Goal: Check status: Check status

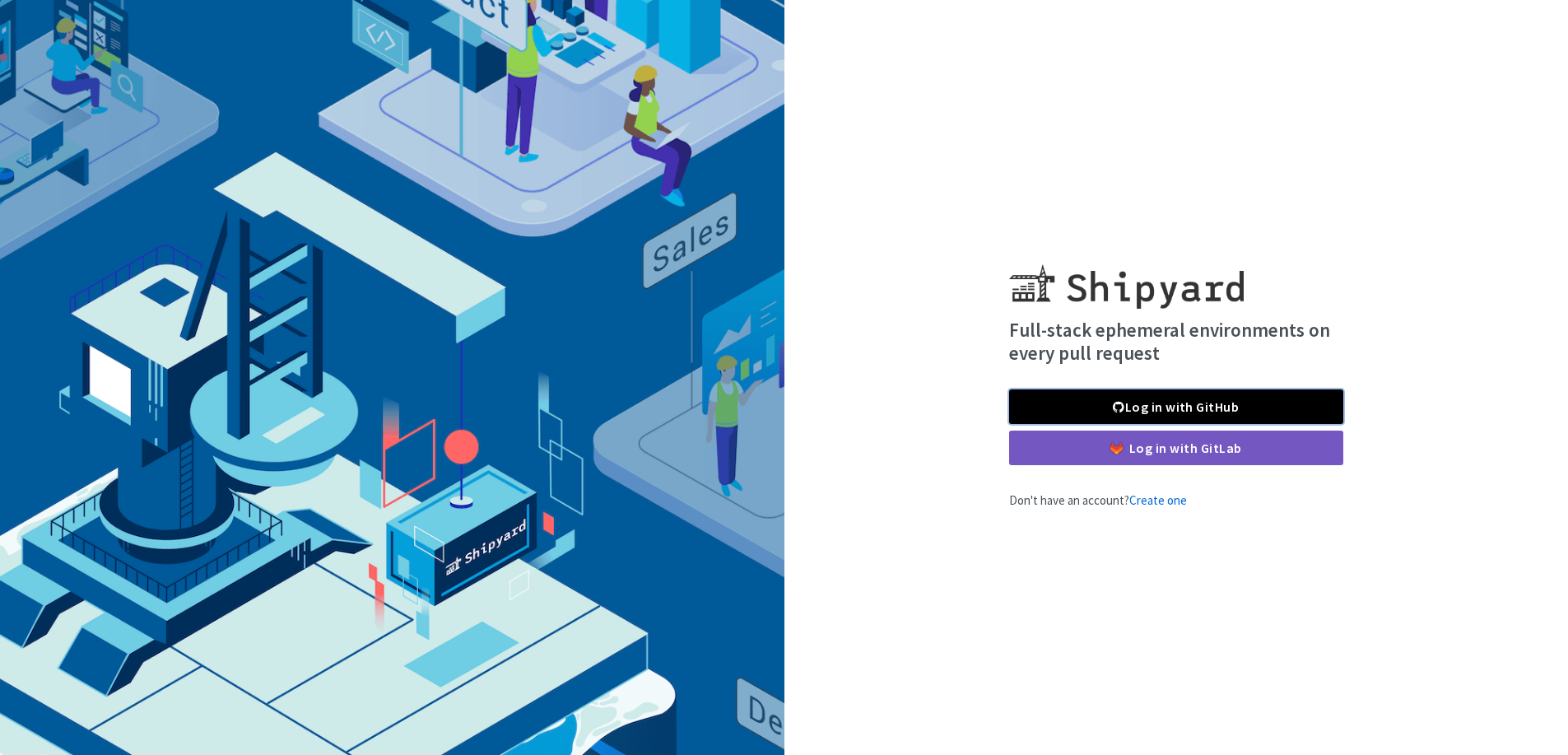
click at [1064, 399] on link "Log in with GitHub" at bounding box center [1176, 406] width 334 height 34
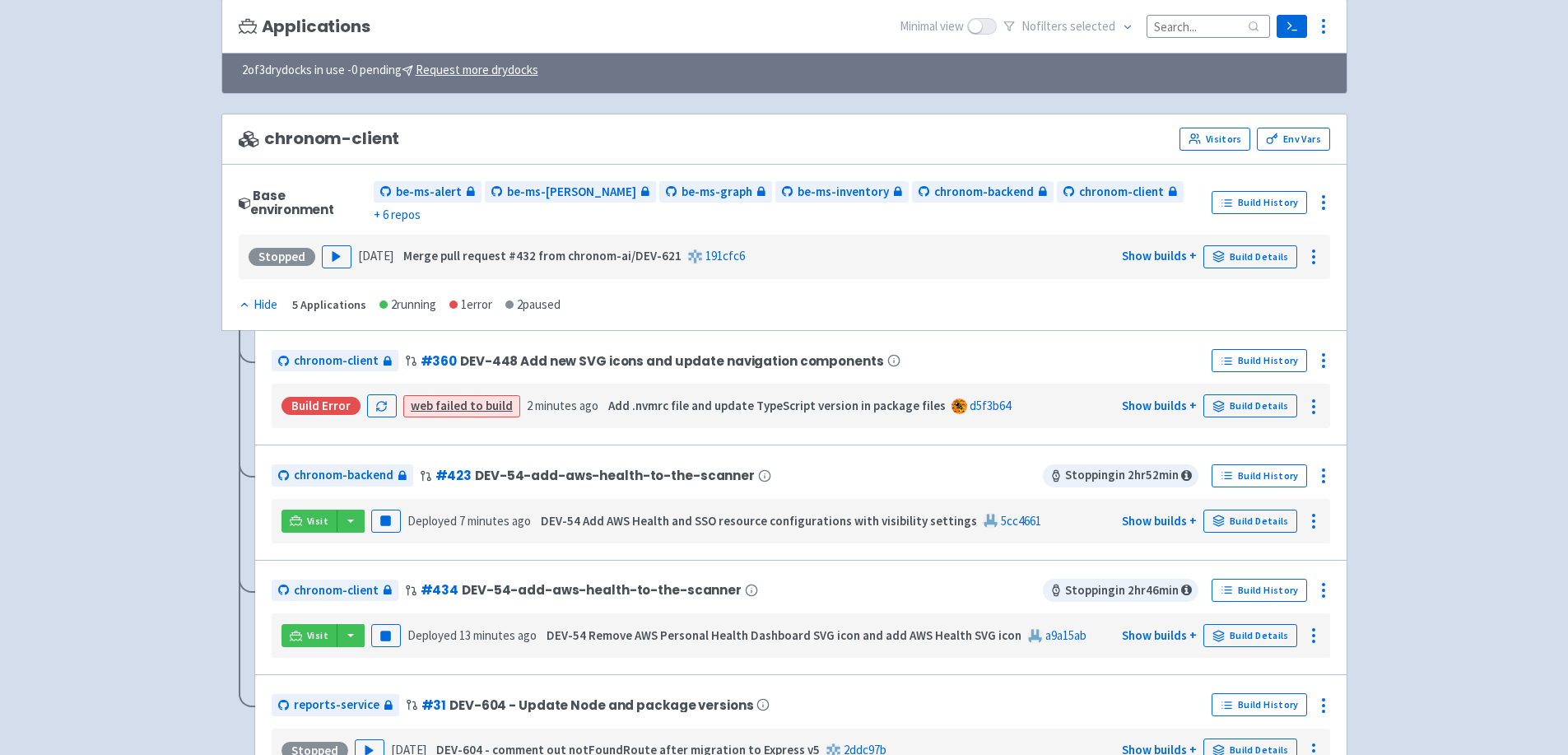
scroll to position [165, 0]
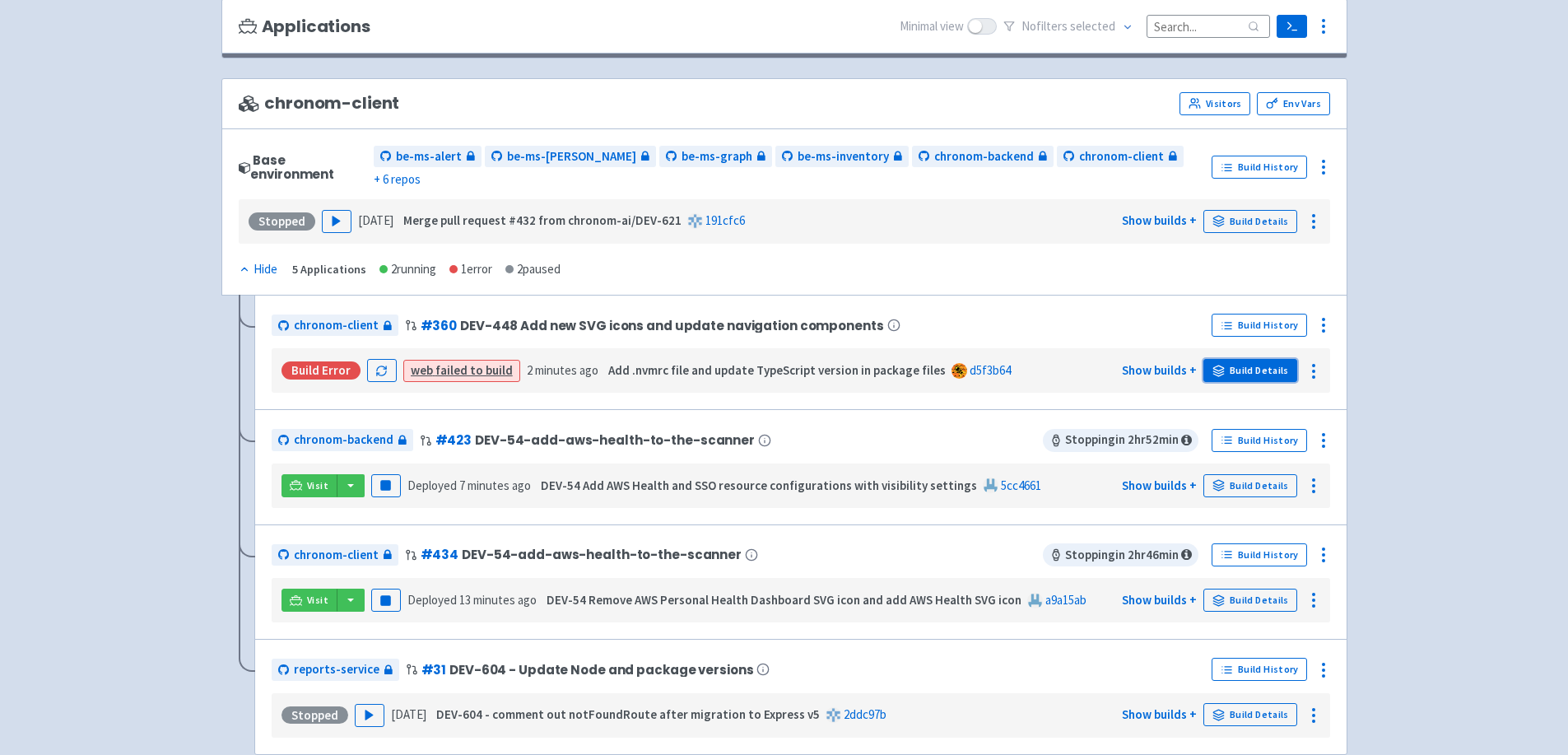
click at [1241, 359] on link "Build Details" at bounding box center [1251, 370] width 94 height 23
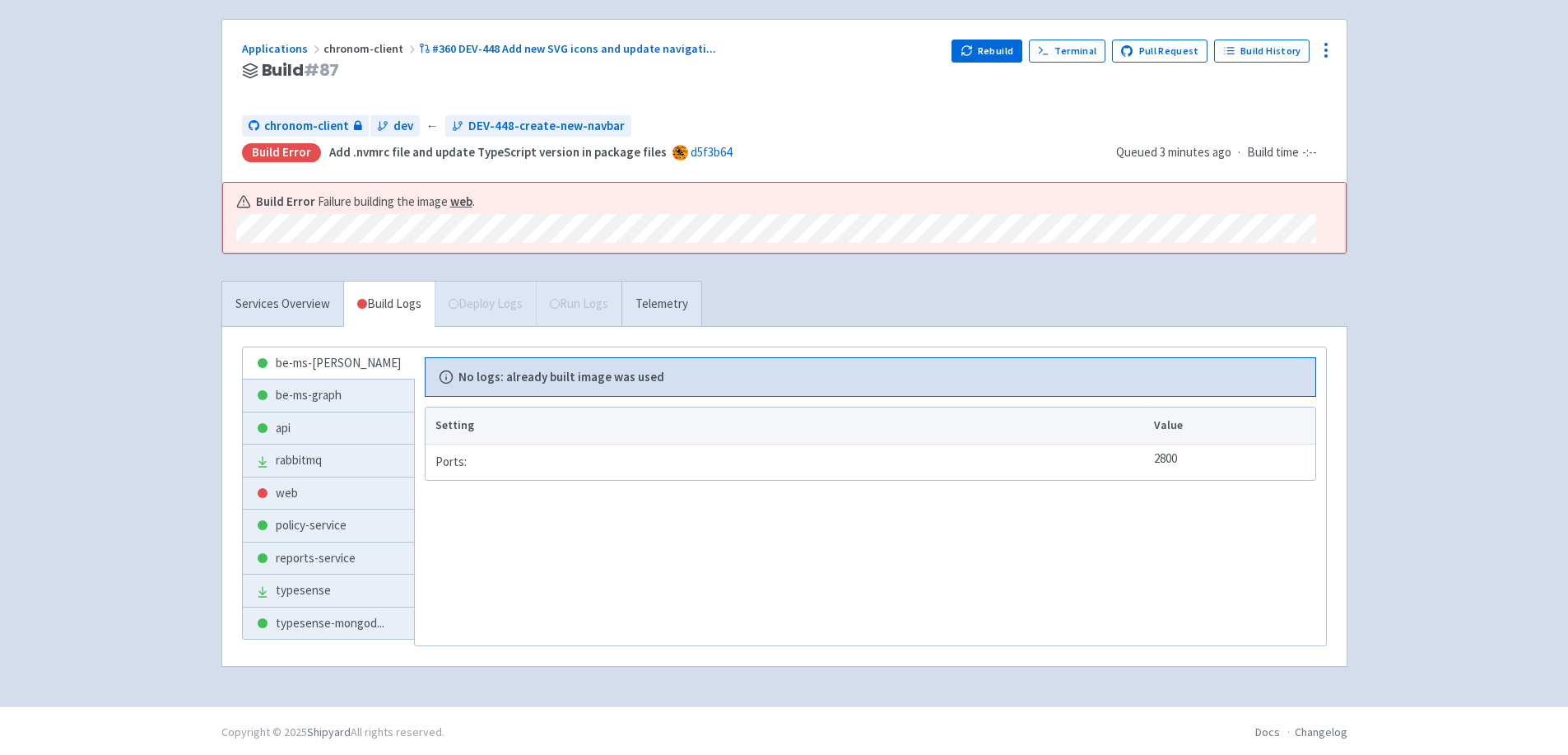
scroll to position [106, 0]
click at [324, 491] on link "web" at bounding box center [328, 490] width 172 height 32
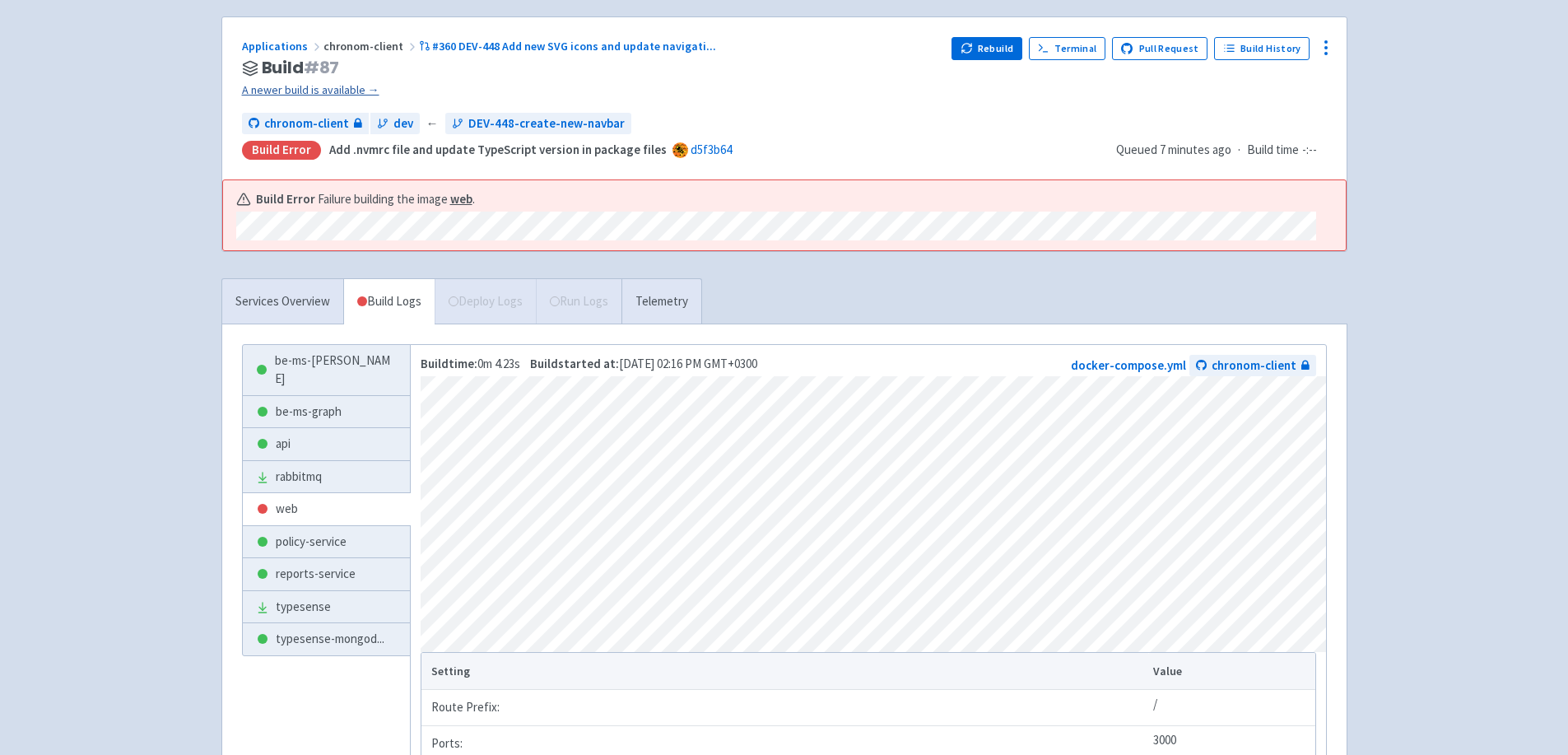
click at [330, 87] on link "A newer build is available →" at bounding box center [590, 89] width 697 height 19
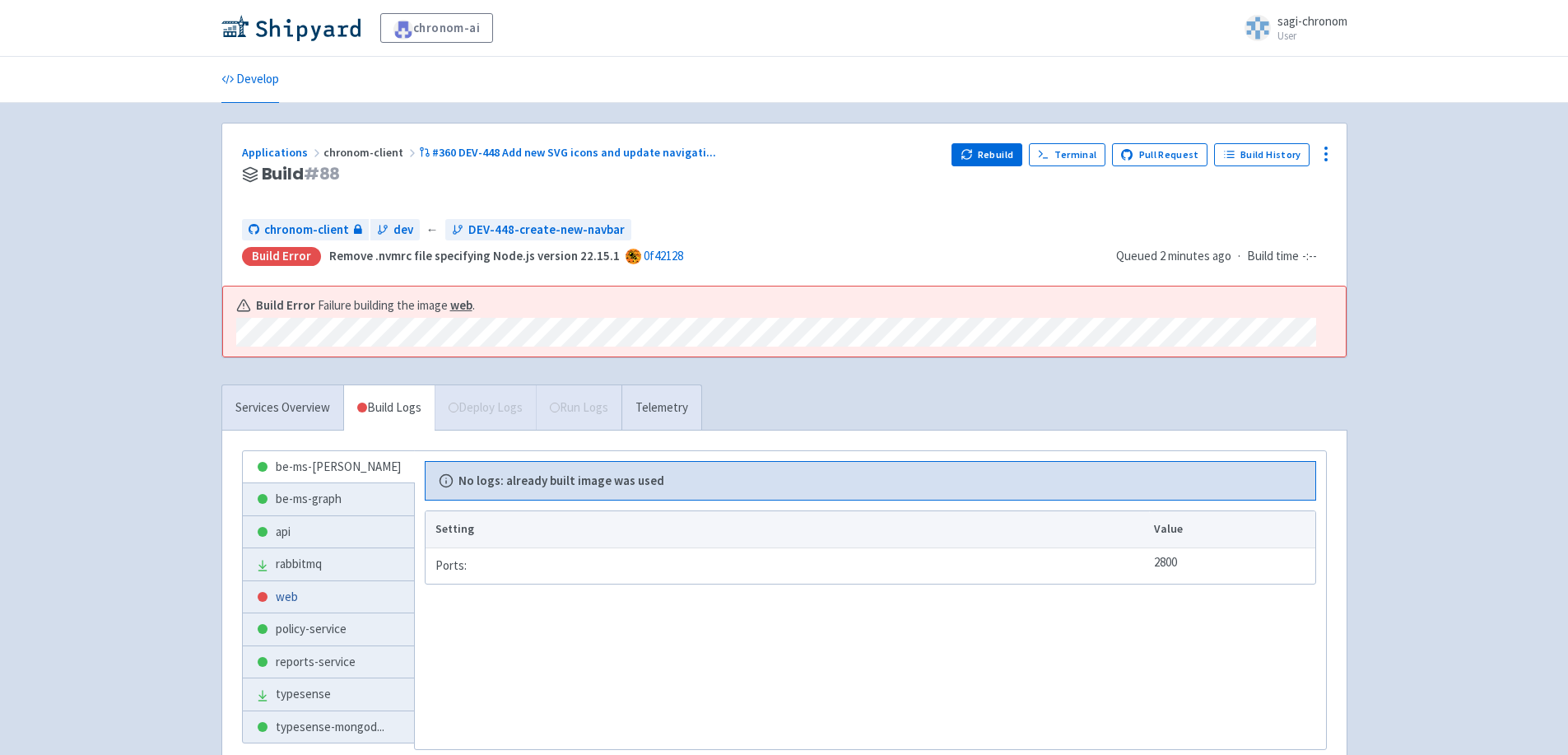
click at [314, 607] on link "web" at bounding box center [328, 596] width 172 height 32
